Goal: Task Accomplishment & Management: Complete application form

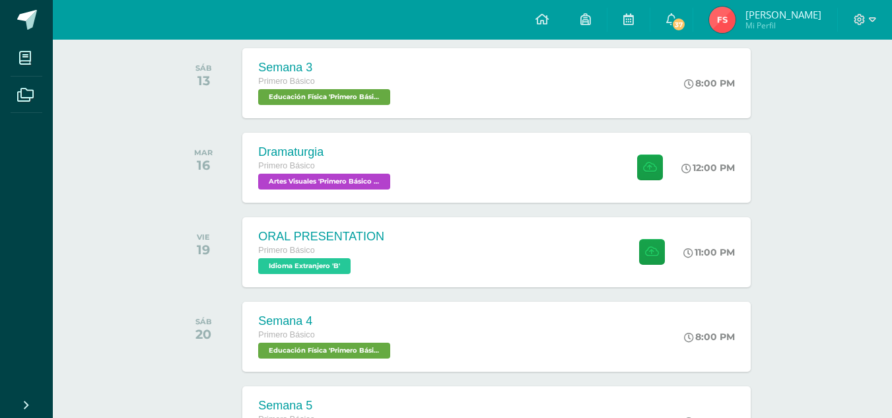
scroll to position [215, 0]
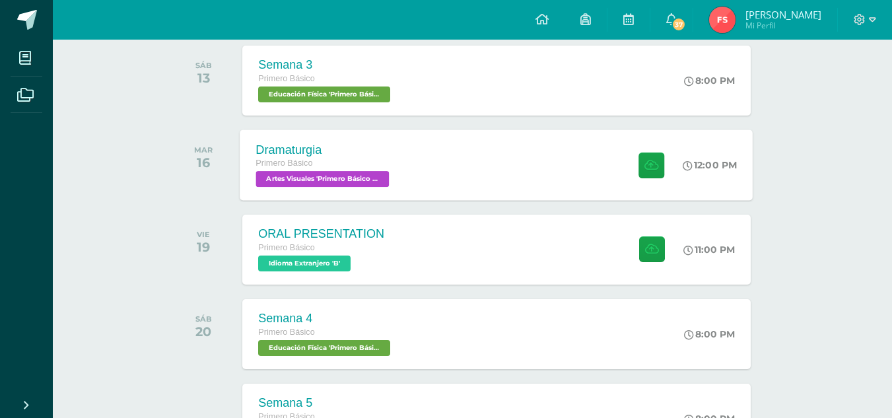
click at [491, 195] on div "Dramaturgia Primero Básico Artes Visuales 'Primero Básico B' 12:00 PM Dramaturg…" at bounding box center [496, 164] width 513 height 71
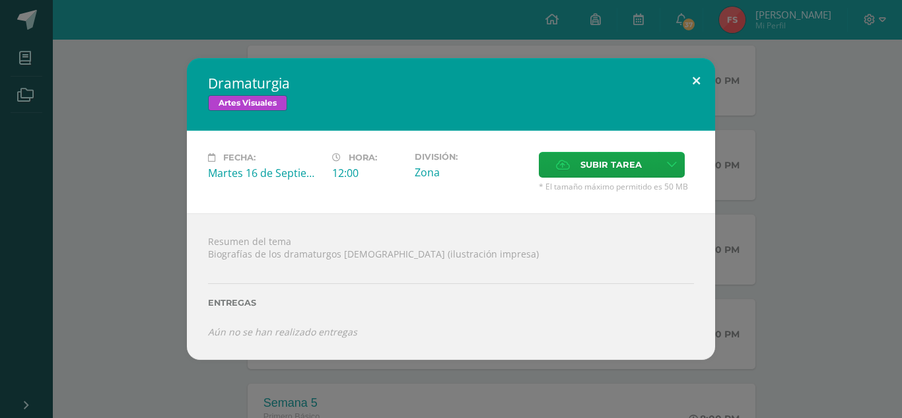
click at [695, 86] on button at bounding box center [696, 80] width 38 height 45
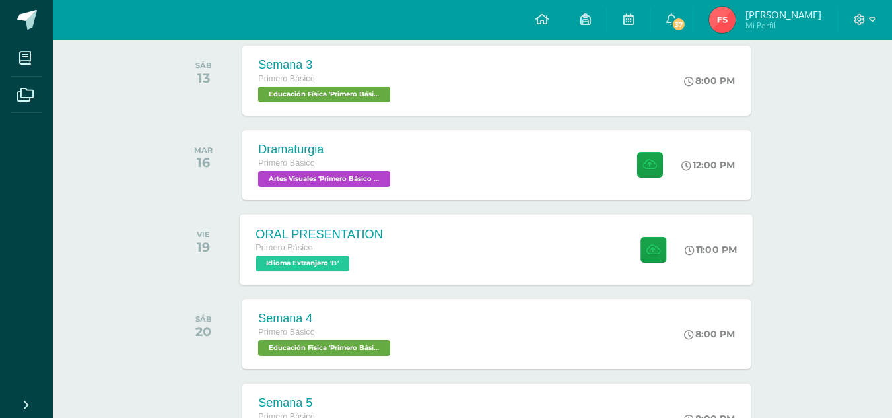
click at [429, 248] on div "ORAL PRESENTATION Primero Básico Idioma Extranjero 'B' 11:00 PM ORAL PRESENTATI…" at bounding box center [496, 249] width 513 height 71
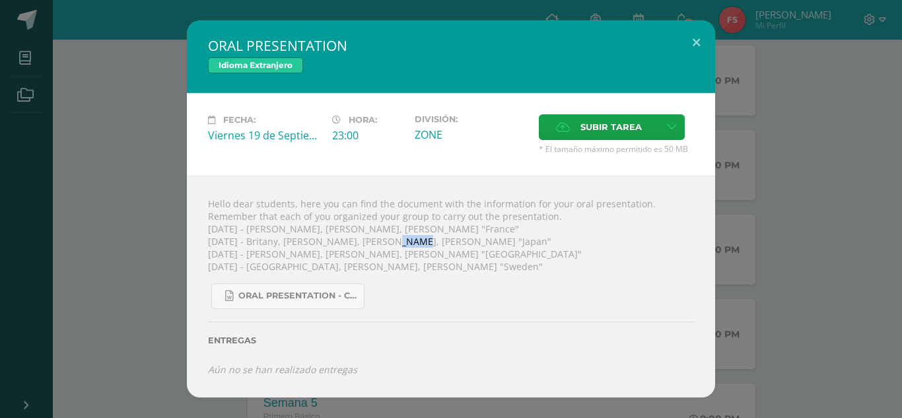
drag, startPoint x: 383, startPoint y: 244, endPoint x: 403, endPoint y: 236, distance: 21.3
click at [403, 236] on div "Hello dear students, here you can find the document with the information for yo…" at bounding box center [451, 287] width 528 height 222
click at [531, 250] on div "Hello dear students, here you can find the document with the information for yo…" at bounding box center [451, 287] width 528 height 222
click at [702, 38] on button at bounding box center [696, 42] width 38 height 45
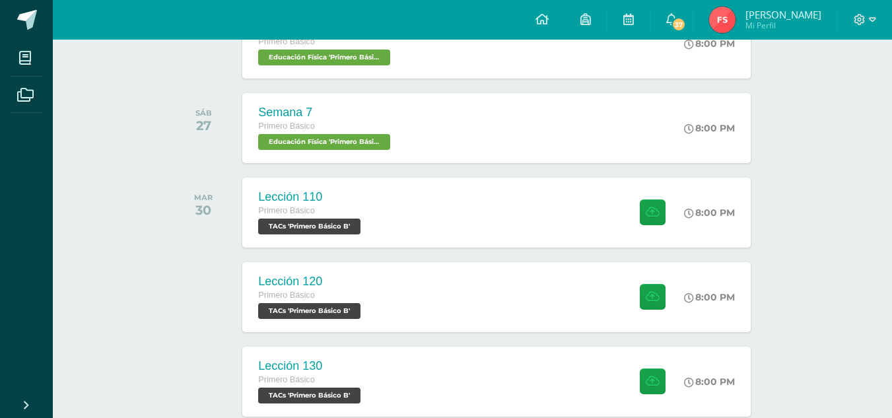
scroll to position [677, 0]
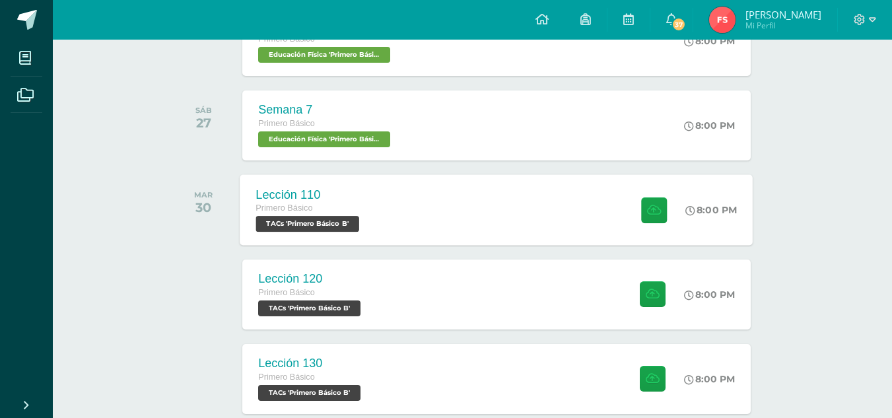
click at [553, 193] on div "Lección 110 Primero Básico TACs 'Primero Básico B' 8:00 PM Lección 110 TACs" at bounding box center [496, 209] width 513 height 71
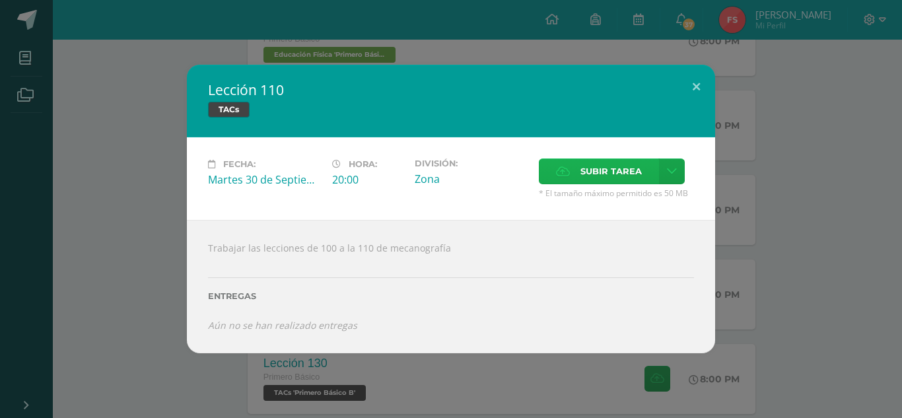
click at [582, 170] on span "Subir tarea" at bounding box center [610, 171] width 61 height 24
click at [0, 0] on input "Subir tarea" at bounding box center [0, 0] width 0 height 0
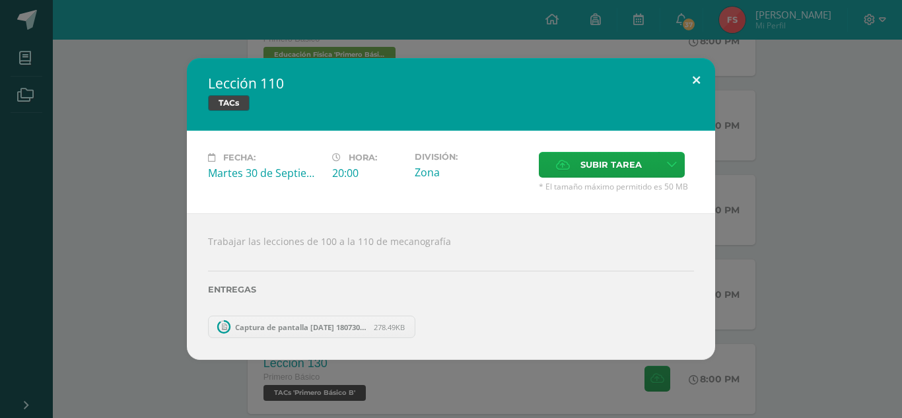
click at [697, 75] on button at bounding box center [696, 80] width 38 height 45
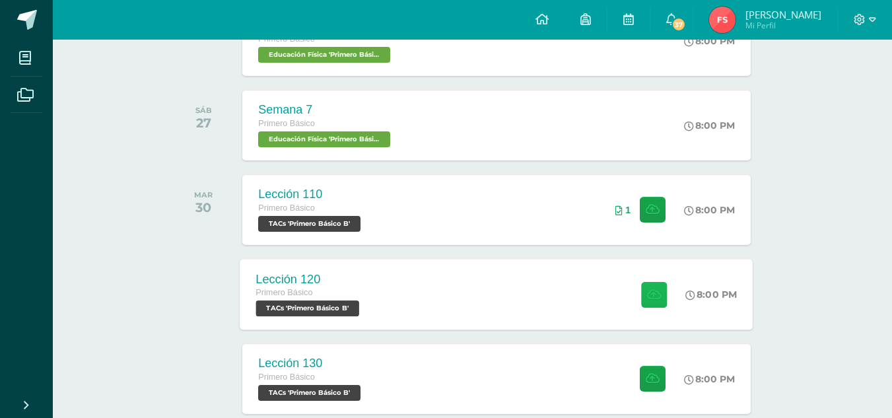
click at [641, 293] on button at bounding box center [654, 294] width 26 height 26
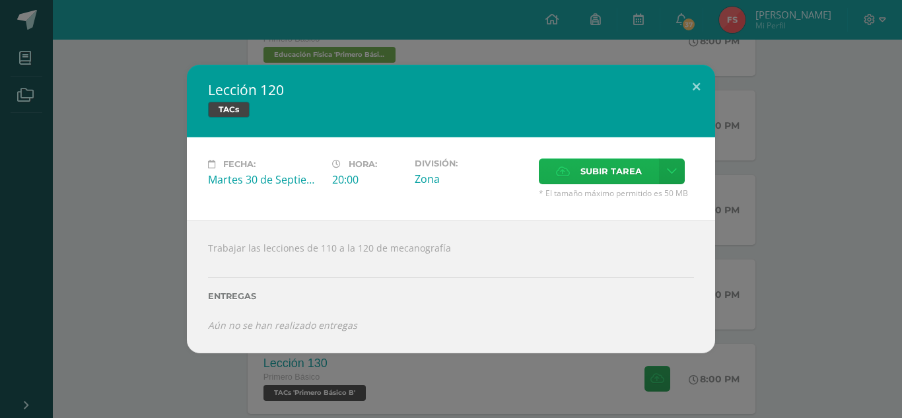
click at [607, 177] on span "Subir tarea" at bounding box center [610, 171] width 61 height 24
click at [0, 0] on input "Subir tarea" at bounding box center [0, 0] width 0 height 0
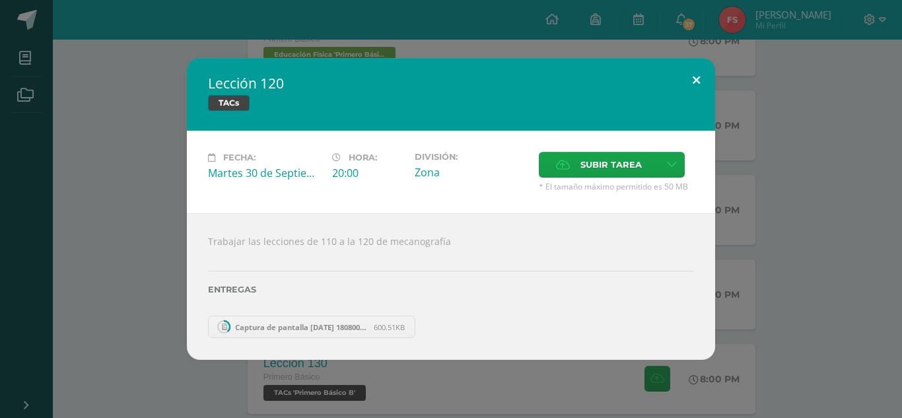
click at [697, 81] on button at bounding box center [696, 80] width 38 height 45
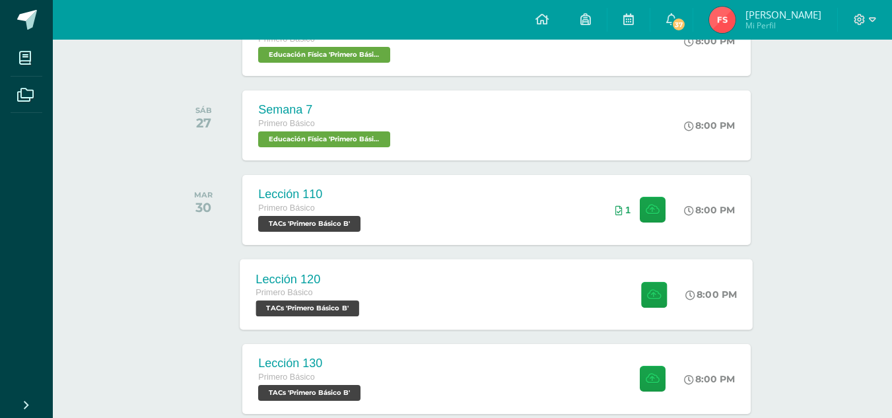
click at [558, 295] on div "Lección 120 Primero Básico TACs 'Primero Básico B' 8:00 PM Lección 120 TACs" at bounding box center [496, 294] width 513 height 71
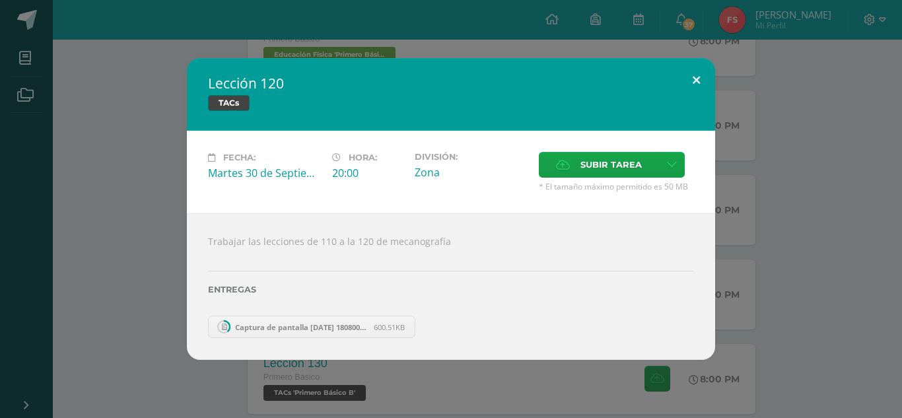
click at [697, 81] on button at bounding box center [696, 80] width 38 height 45
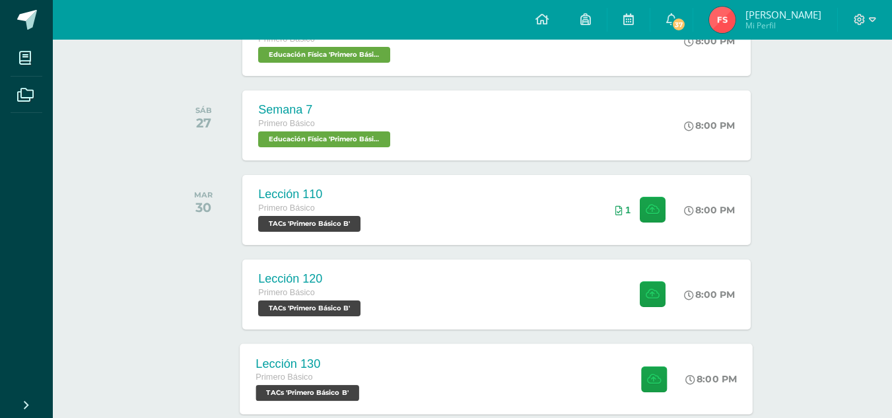
click at [523, 381] on div "Lección 130 Primero Básico TACs 'Primero Básico B' 8:00 PM Lección 130 TACs" at bounding box center [496, 378] width 513 height 71
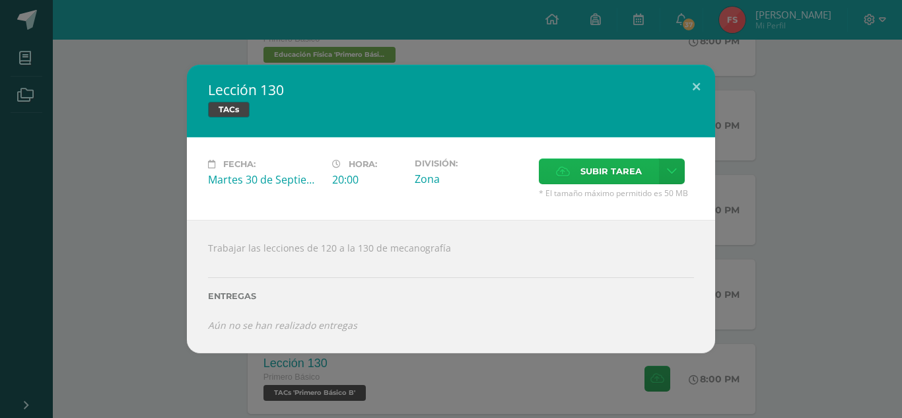
click at [623, 179] on span "Subir tarea" at bounding box center [610, 171] width 61 height 24
click at [0, 0] on input "Subir tarea" at bounding box center [0, 0] width 0 height 0
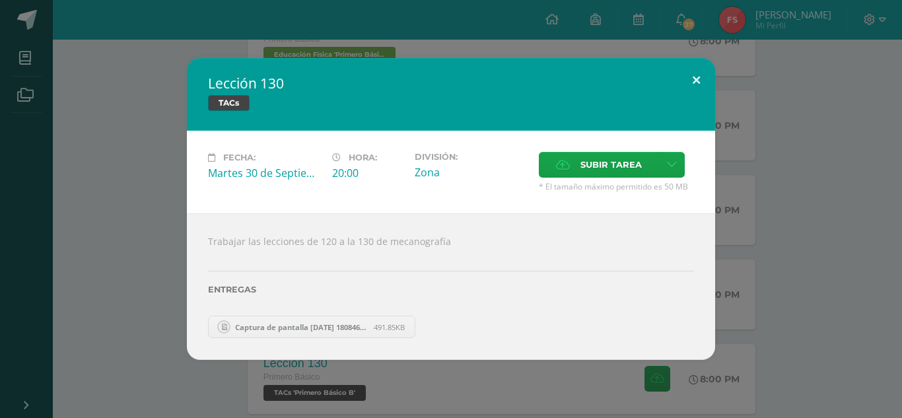
click at [693, 75] on button at bounding box center [696, 80] width 38 height 45
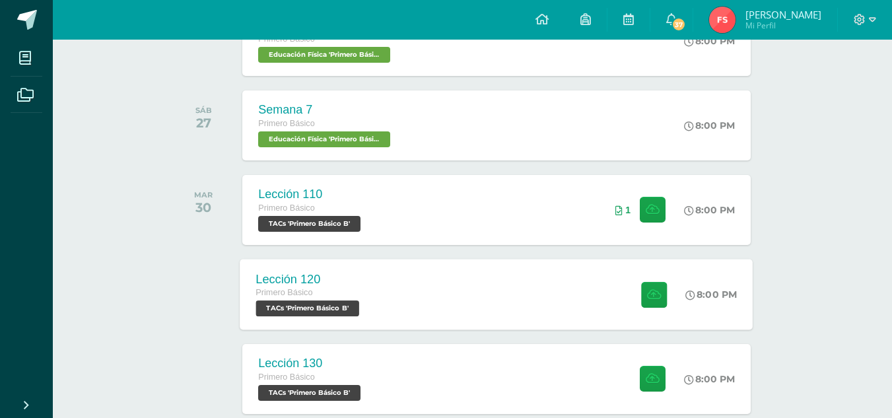
click at [434, 305] on div "Lección 120 Primero Básico TACs 'Primero Básico B' 8:00 PM Lección 120 TACs" at bounding box center [496, 294] width 513 height 71
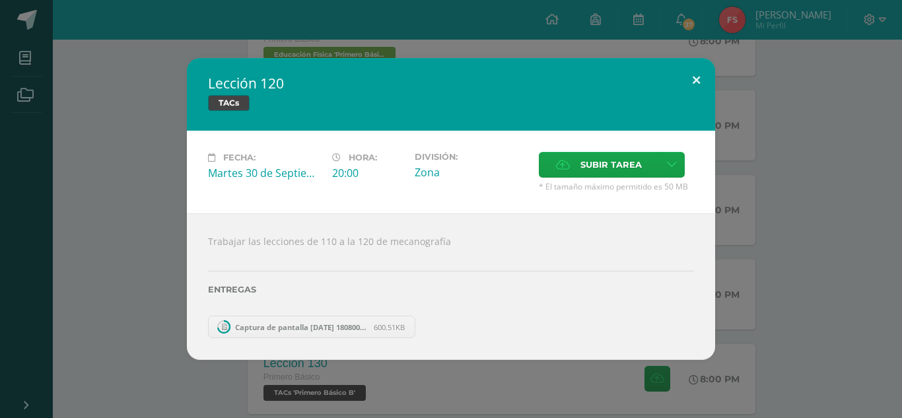
click at [699, 76] on button at bounding box center [696, 80] width 38 height 45
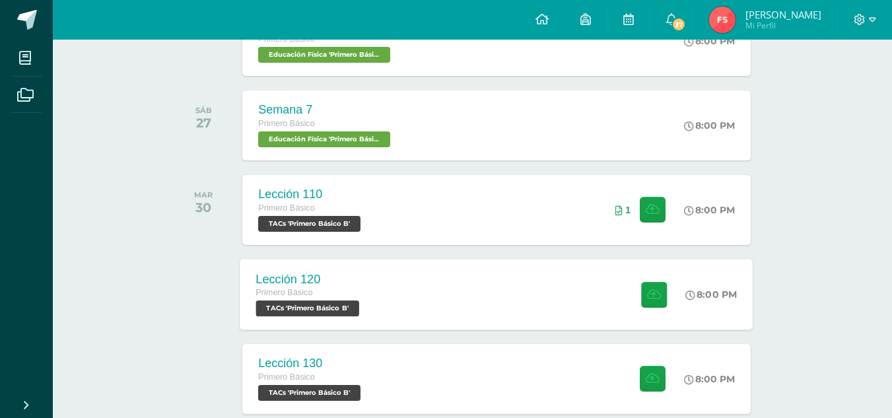
click at [445, 315] on div "Lección 120 Primero Básico TACs 'Primero Básico B' 8:00 PM Lección 120 TACs" at bounding box center [496, 294] width 513 height 71
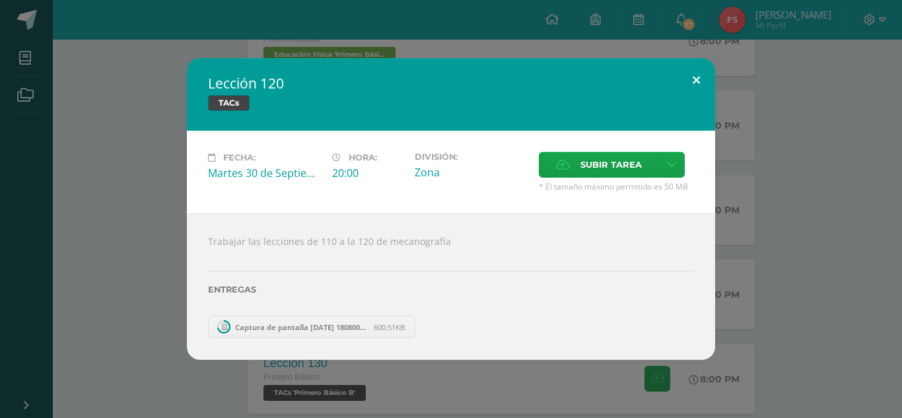
click at [694, 86] on button at bounding box center [696, 80] width 38 height 45
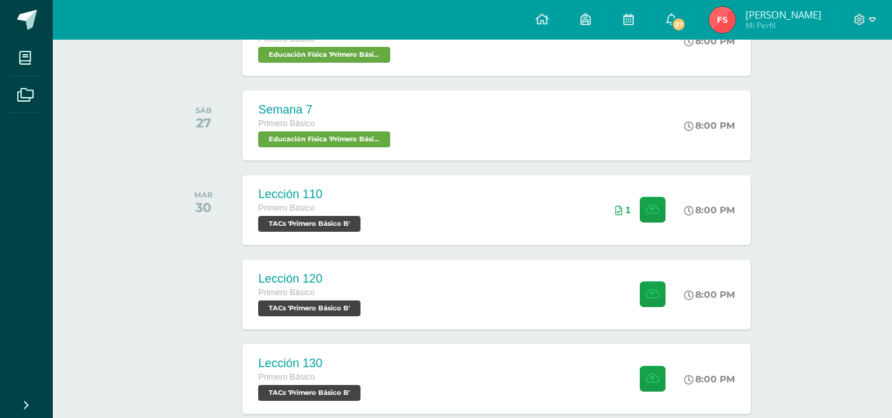
click at [501, 380] on div "Lección 130 Primero Básico TACs 'Primero Básico B' 8:00 PM Lección 130 TACs" at bounding box center [496, 379] width 508 height 70
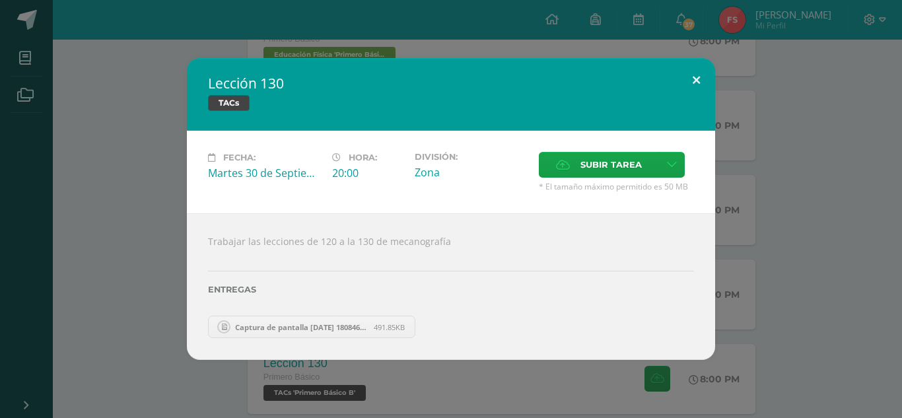
click at [701, 73] on button at bounding box center [696, 80] width 38 height 45
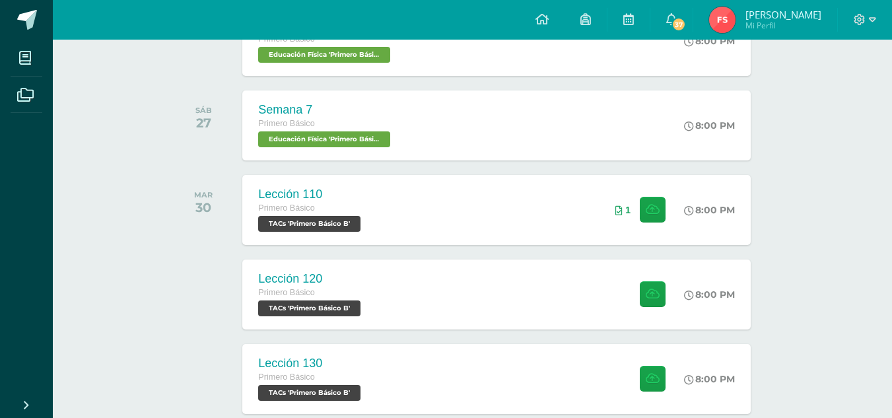
click at [168, 233] on div "todas las Actividades No tienes actividades Échale un vistazo a los demás perío…" at bounding box center [472, 320] width 650 height 1734
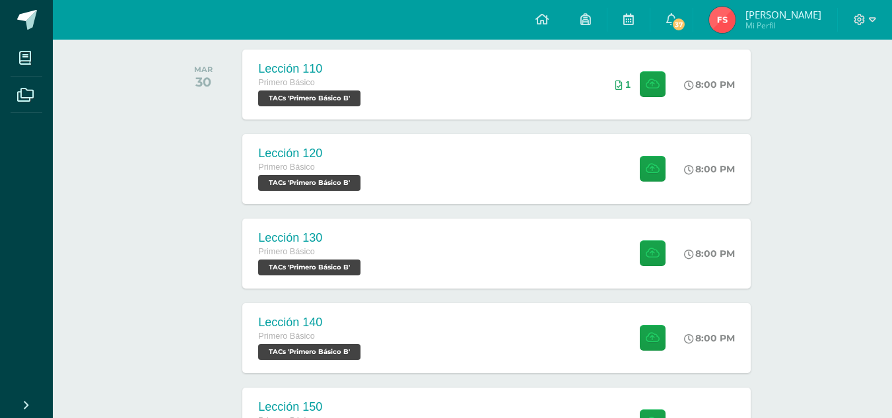
scroll to position [812, 0]
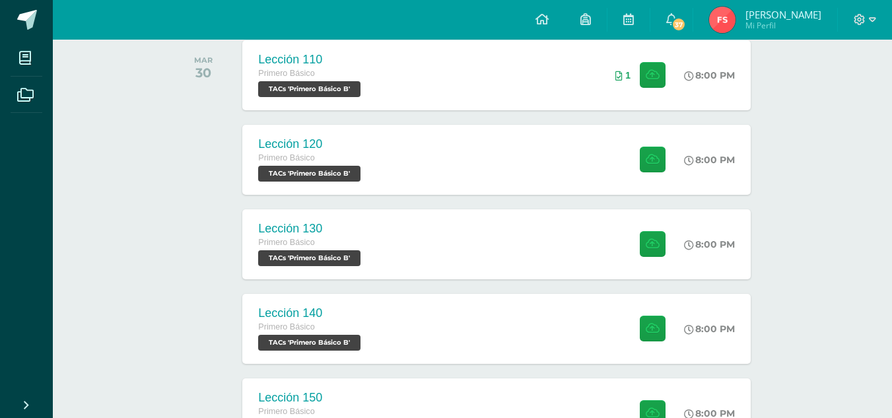
click at [867, 263] on div "Actividades recientes y próximas Tablero Pendientes de entrega Entregadas todas…" at bounding box center [472, 141] width 839 height 1826
click at [613, 331] on div "Lección 140 Primero Básico TACs 'Primero Básico B' 8:00 PM Lección 140 TACs" at bounding box center [496, 328] width 513 height 71
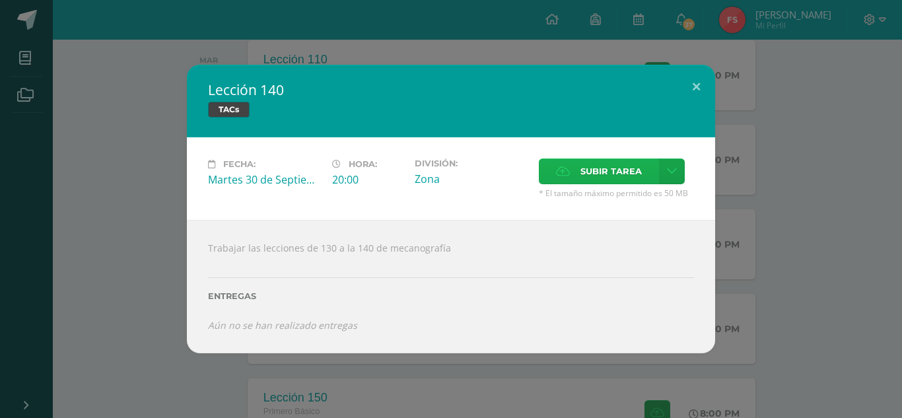
click at [601, 172] on span "Subir tarea" at bounding box center [610, 171] width 61 height 24
click at [0, 0] on input "Subir tarea" at bounding box center [0, 0] width 0 height 0
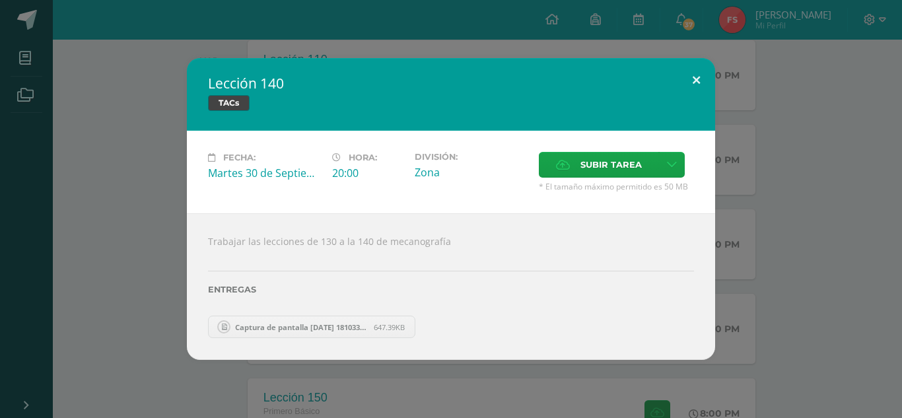
click at [697, 79] on button at bounding box center [696, 80] width 38 height 45
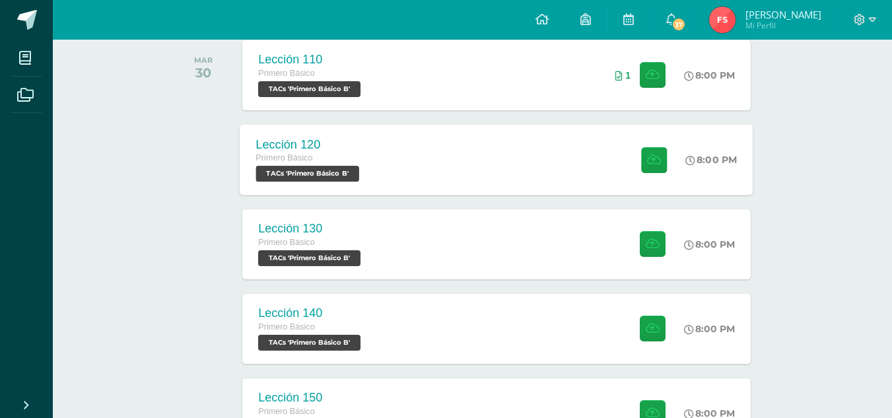
click at [463, 144] on div "Lección 120 Primero Básico TACs 'Primero Básico B' 8:00 PM Lección 120 TACs" at bounding box center [496, 159] width 513 height 71
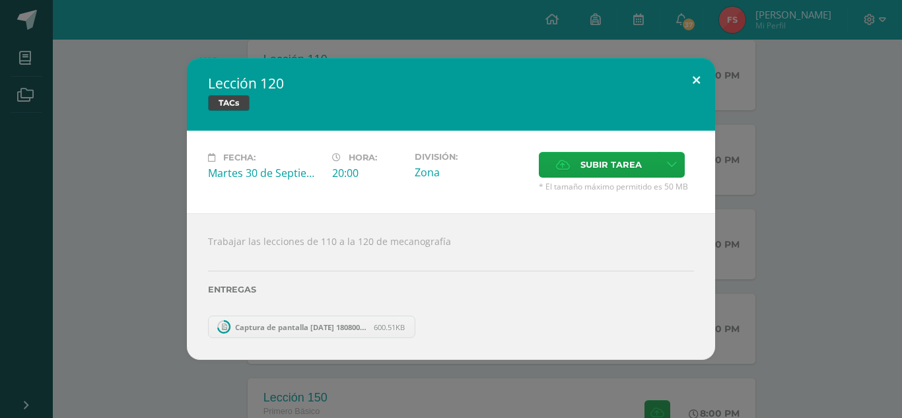
click at [699, 78] on button at bounding box center [696, 80] width 38 height 45
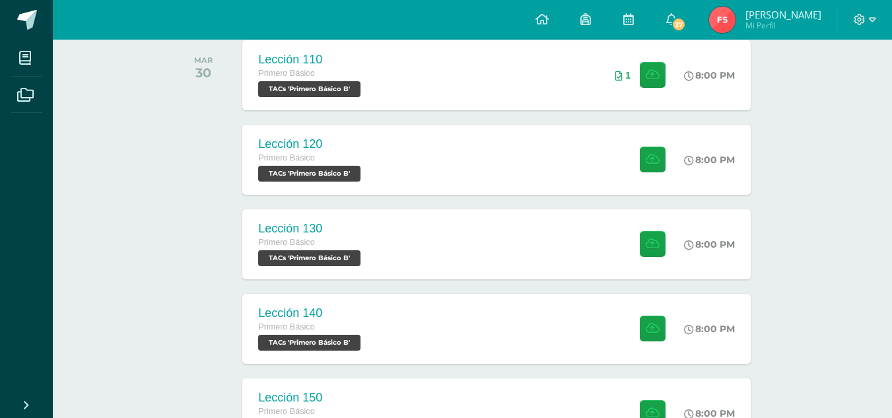
click at [885, 184] on div "Actividades recientes y próximas Tablero Pendientes de entrega Entregadas todas…" at bounding box center [472, 141] width 839 height 1826
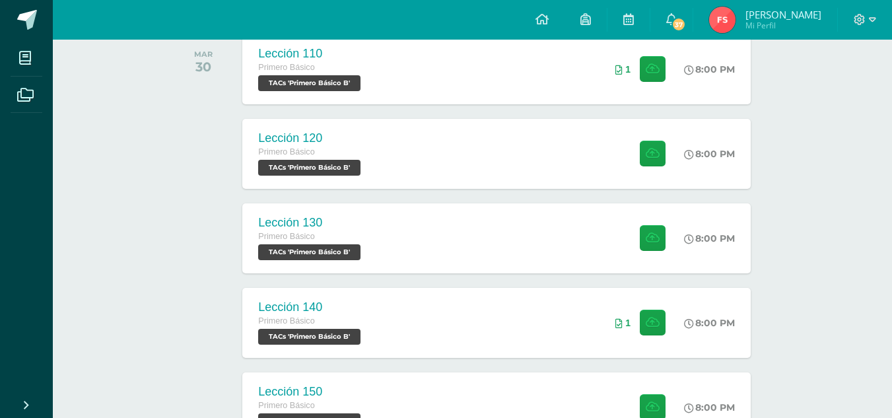
scroll to position [806, 0]
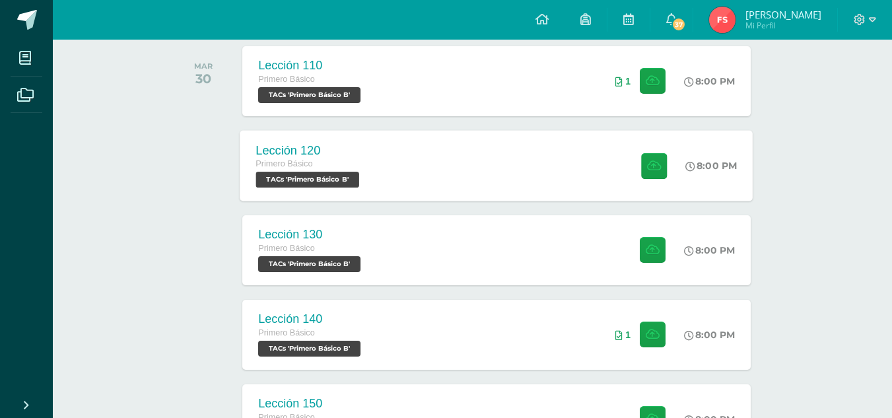
click at [546, 190] on div "Lección 120 Primero Básico TACs 'Primero Básico B' 8:00 PM Lección 120 TACs" at bounding box center [496, 165] width 513 height 71
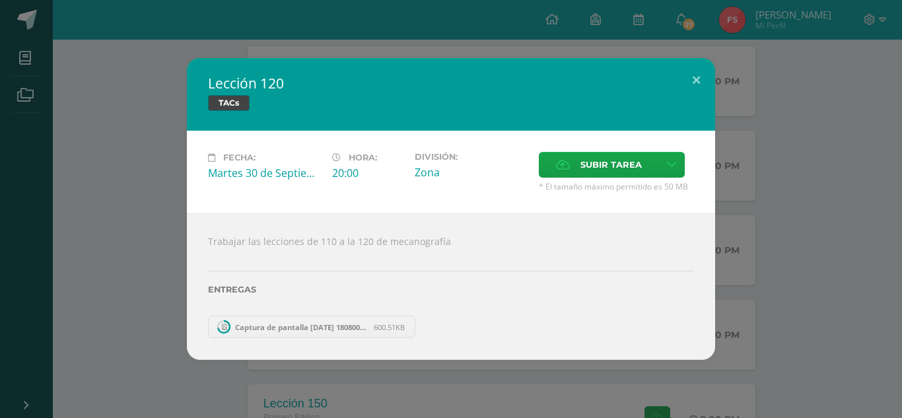
click at [294, 327] on span "Captura de pantalla [DATE] 180800.png" at bounding box center [300, 327] width 145 height 10
click at [230, 322] on icon at bounding box center [223, 326] width 17 height 17
click at [347, 285] on label "Entregas" at bounding box center [451, 290] width 486 height 10
click at [697, 79] on button at bounding box center [696, 80] width 38 height 45
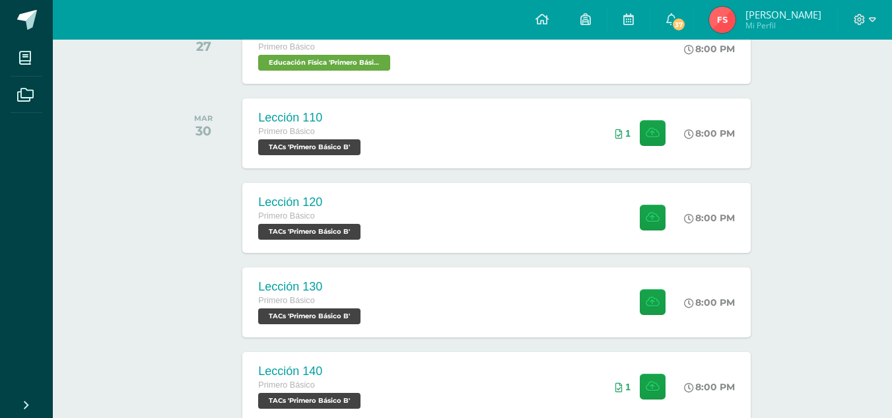
scroll to position [770, 0]
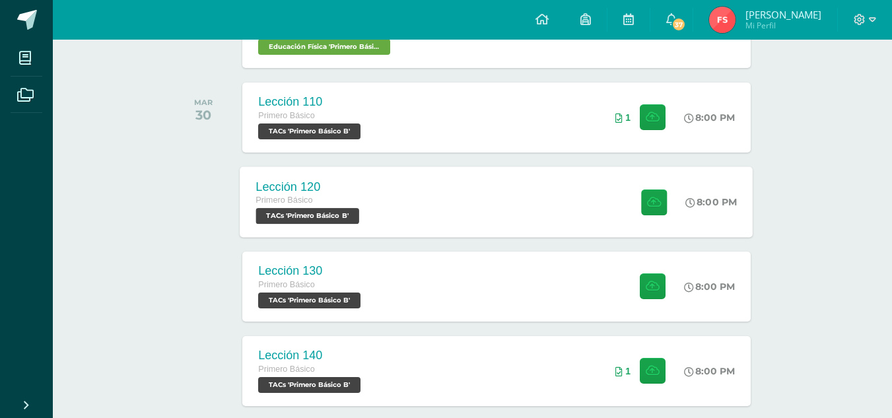
click at [505, 196] on div "Lección 120 Primero Básico TACs 'Primero Básico B' 8:00 PM Lección 120 TACs" at bounding box center [496, 201] width 513 height 71
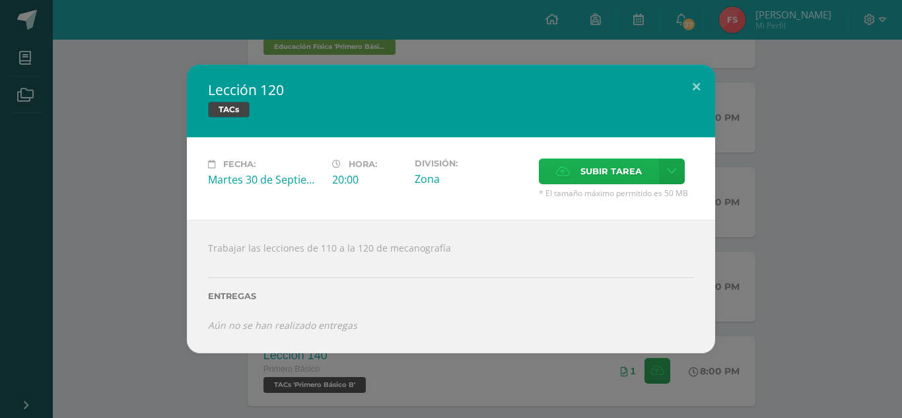
click at [619, 176] on span "Subir tarea" at bounding box center [610, 171] width 61 height 24
click at [0, 0] on input "Subir tarea" at bounding box center [0, 0] width 0 height 0
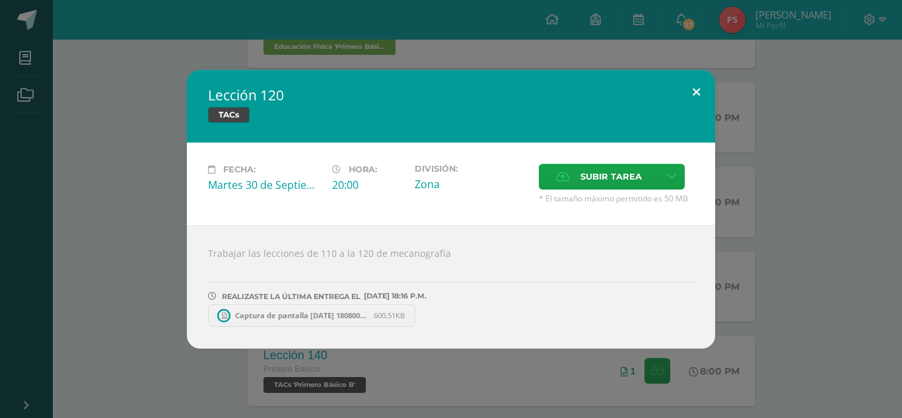
click at [693, 91] on button at bounding box center [696, 92] width 38 height 45
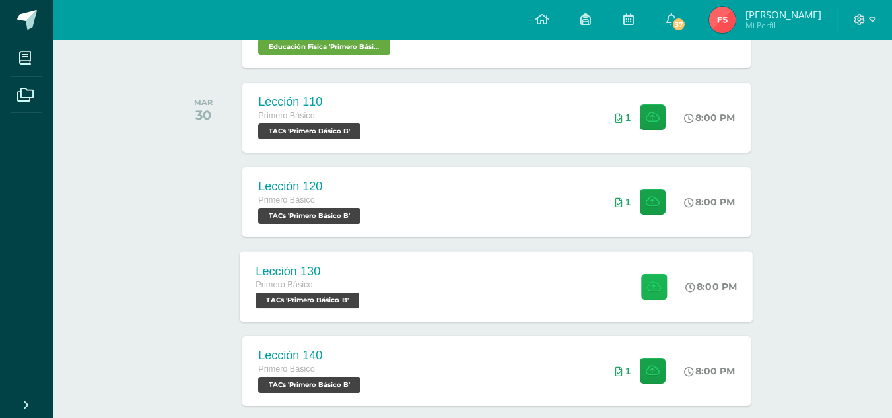
click at [650, 293] on button at bounding box center [654, 286] width 26 height 26
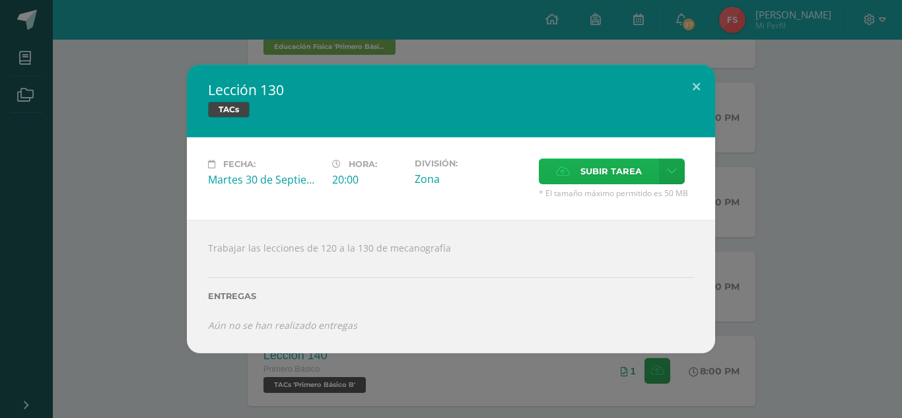
click at [599, 177] on span "Subir tarea" at bounding box center [610, 171] width 61 height 24
click at [0, 0] on input "Subir tarea" at bounding box center [0, 0] width 0 height 0
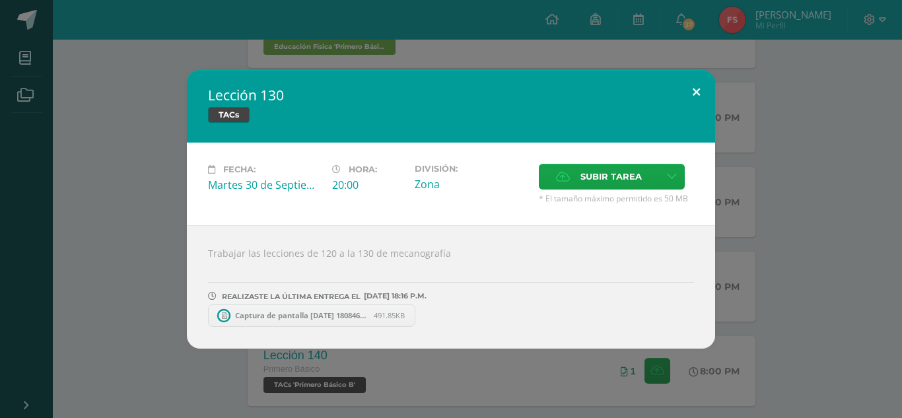
click at [697, 90] on button at bounding box center [696, 92] width 38 height 45
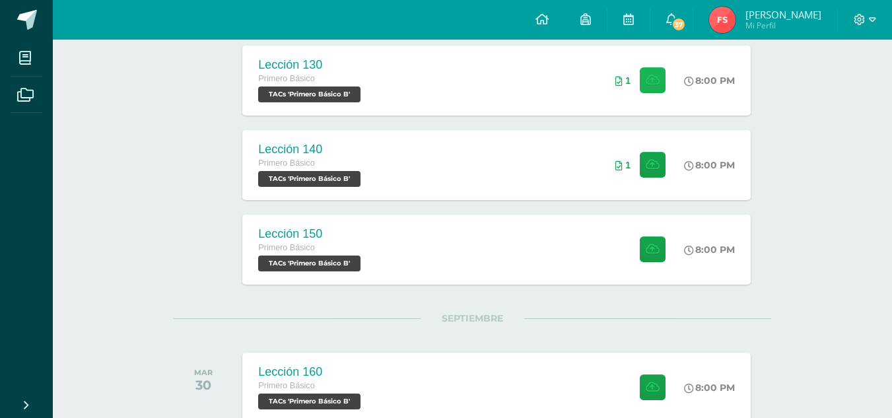
scroll to position [986, 0]
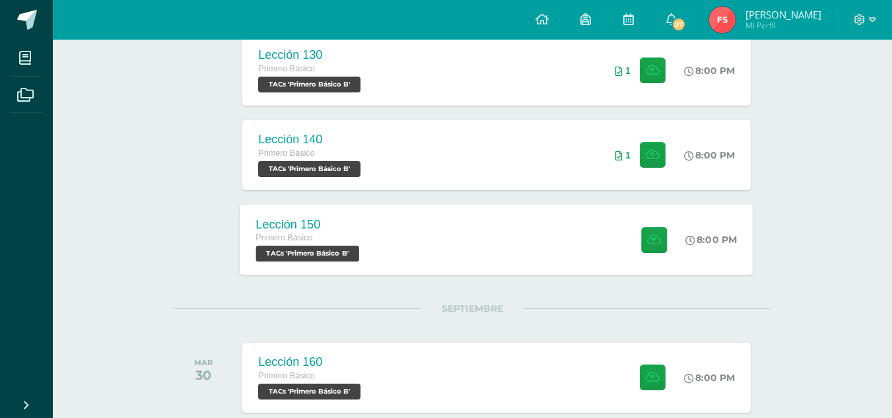
click at [401, 211] on div "Lección 150 Primero Básico TACs 'Primero Básico B' 8:00 PM Lección 150 TACs" at bounding box center [496, 239] width 513 height 71
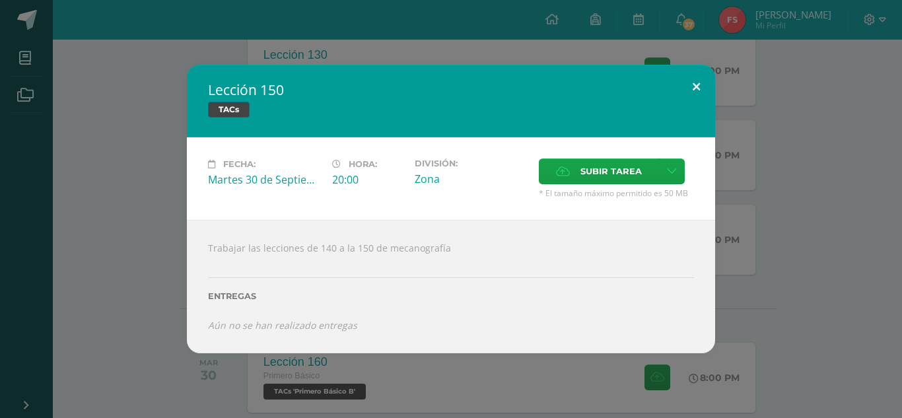
click at [702, 78] on button at bounding box center [696, 87] width 38 height 45
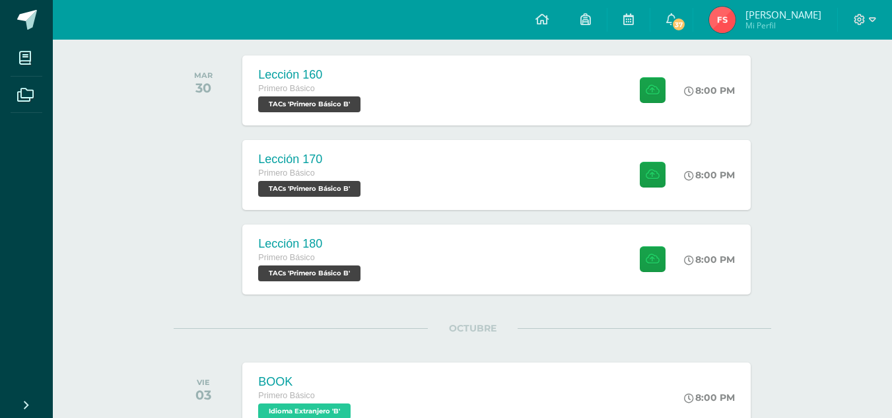
scroll to position [1447, 0]
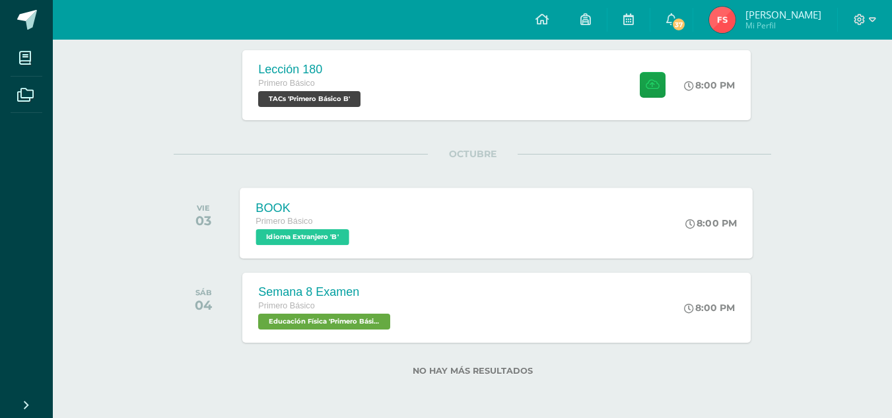
click at [488, 225] on div "BOOK Primero Básico Idioma Extranjero 'B' 8:00 PM BOOK Idioma Extranjero Cargan…" at bounding box center [496, 223] width 513 height 71
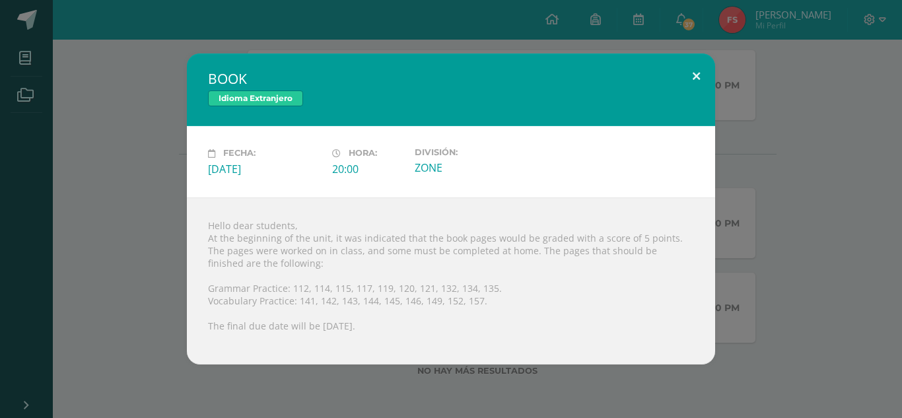
click at [689, 71] on button at bounding box center [696, 75] width 38 height 45
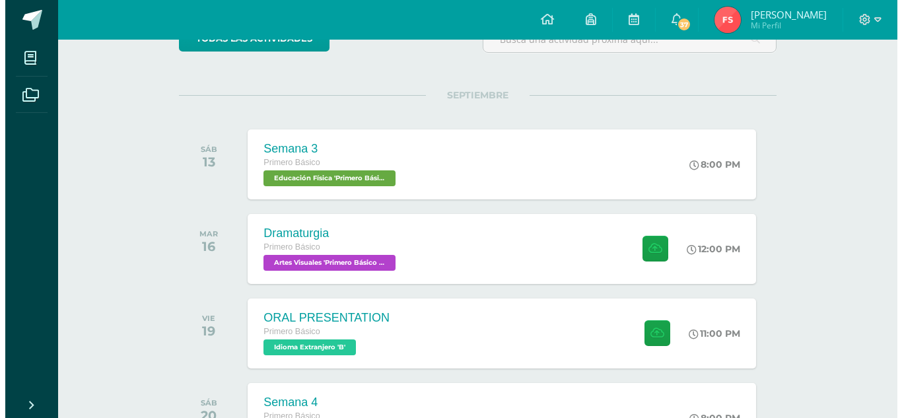
scroll to position [128, 0]
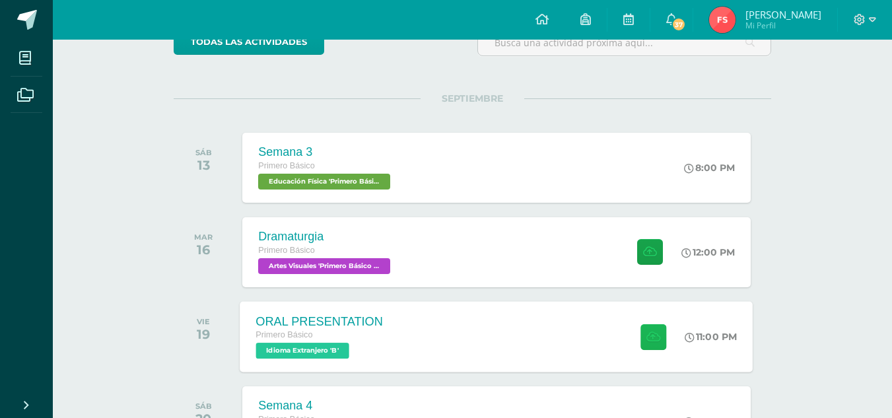
click at [640, 335] on button at bounding box center [653, 337] width 26 height 26
